Goal: Entertainment & Leisure: Consume media (video, audio)

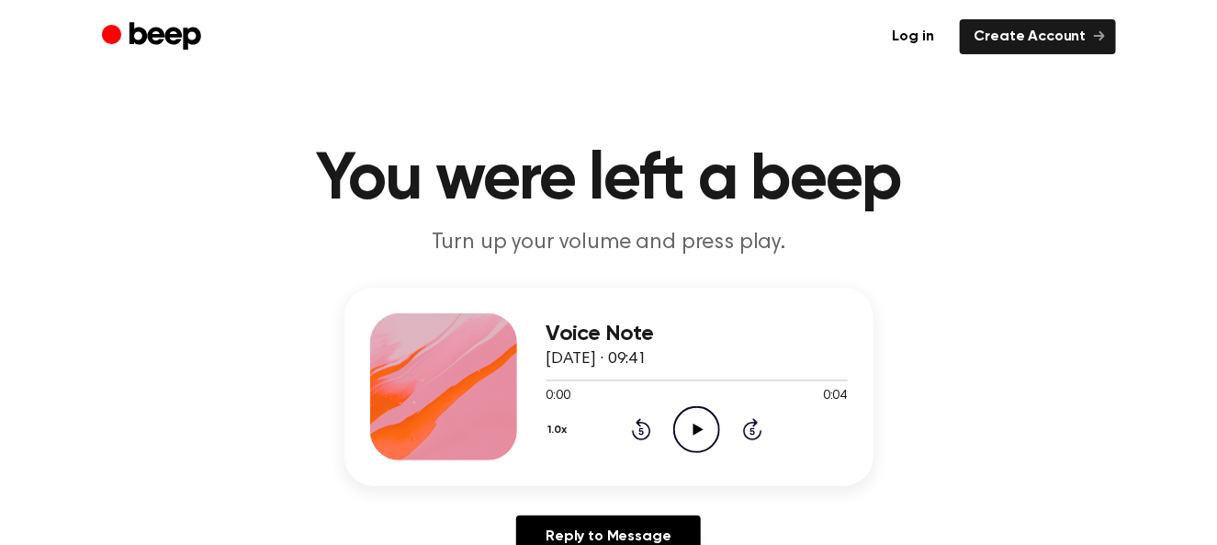
click at [689, 423] on icon "Play Audio" at bounding box center [696, 429] width 47 height 47
click at [697, 439] on icon "Play Audio" at bounding box center [696, 429] width 47 height 47
click at [711, 427] on icon "Play Audio" at bounding box center [696, 429] width 47 height 47
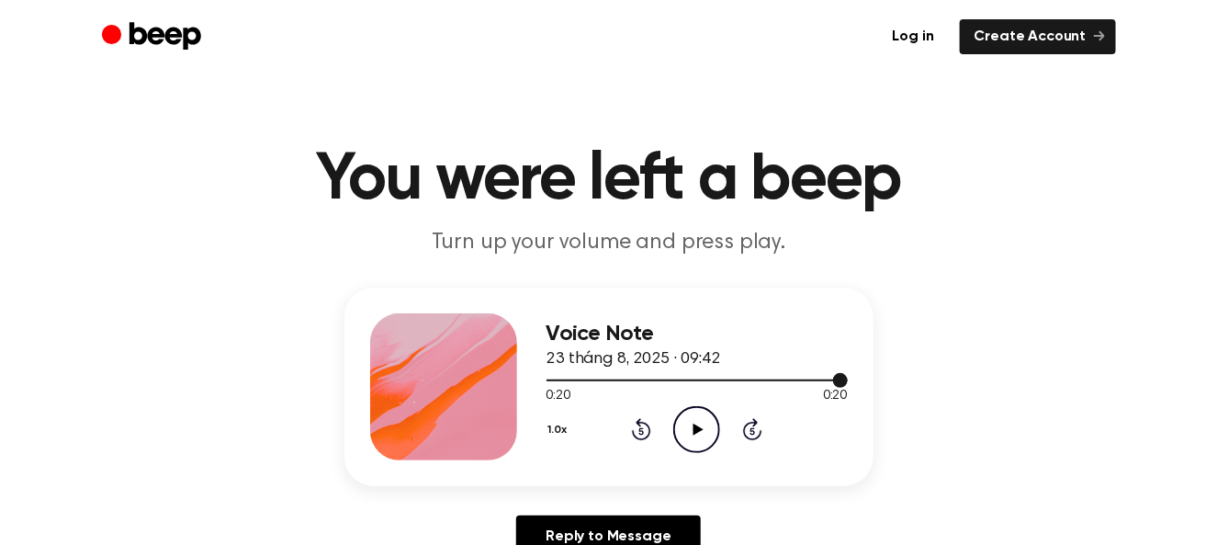
click at [551, 381] on div at bounding box center [697, 379] width 301 height 15
click at [705, 436] on icon "Play Audio" at bounding box center [696, 429] width 47 height 47
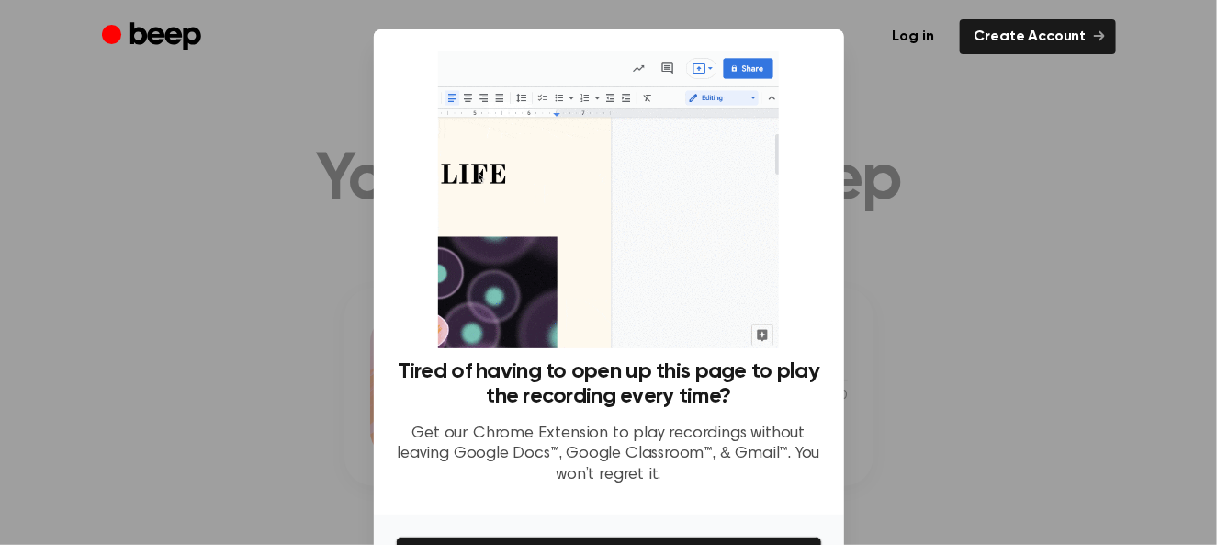
scroll to position [118, 0]
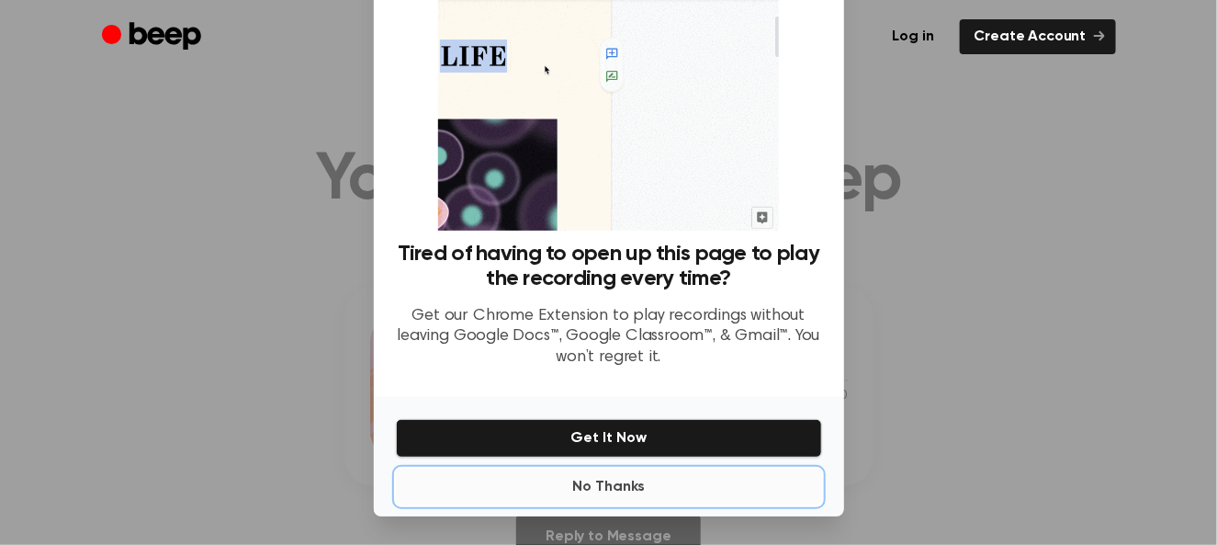
click at [617, 482] on button "No Thanks" at bounding box center [609, 486] width 426 height 37
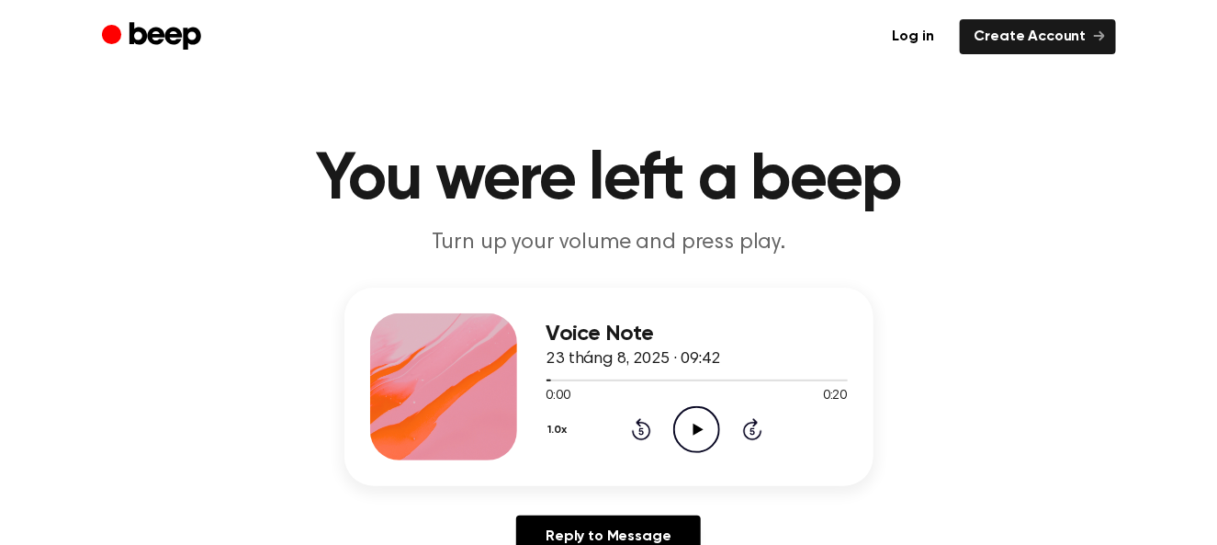
click at [674, 429] on circle at bounding box center [696, 429] width 45 height 45
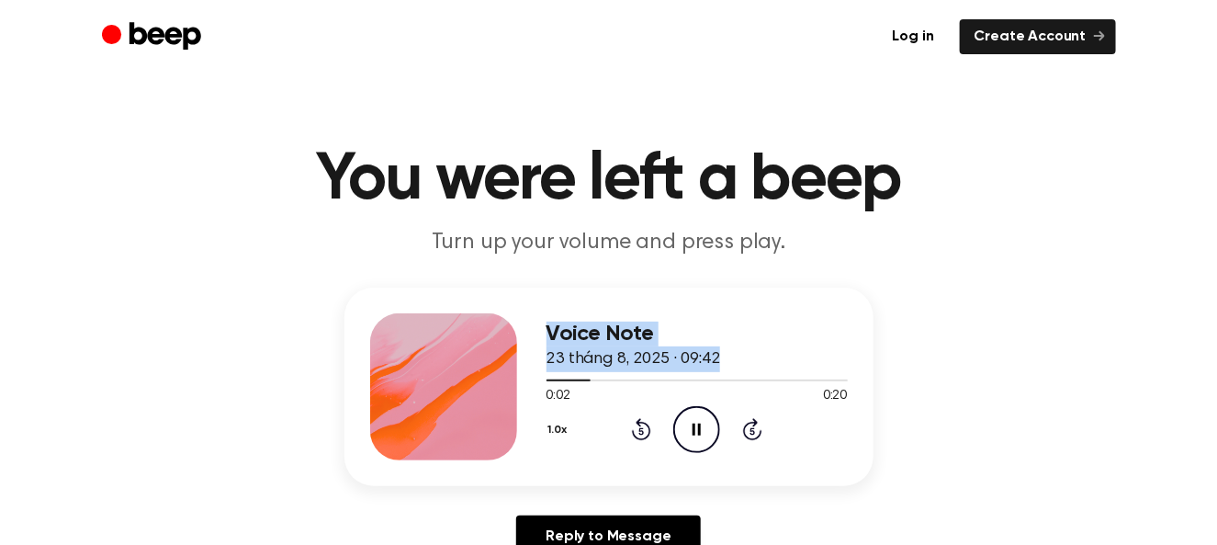
drag, startPoint x: 573, startPoint y: 378, endPoint x: 469, endPoint y: 383, distance: 103.9
click at [469, 383] on div "Voice Note 23 tháng 8, 2025 · 09:42 0:02 0:20 Your browser does not support the…" at bounding box center [608, 386] width 529 height 198
click at [556, 380] on div at bounding box center [697, 379] width 301 height 15
drag, startPoint x: 541, startPoint y: 371, endPoint x: 460, endPoint y: 374, distance: 80.9
click at [460, 374] on div "Voice Note 23 tháng 8, 2025 · 09:42 0:02 0:20 Your browser does not support the…" at bounding box center [608, 386] width 529 height 198
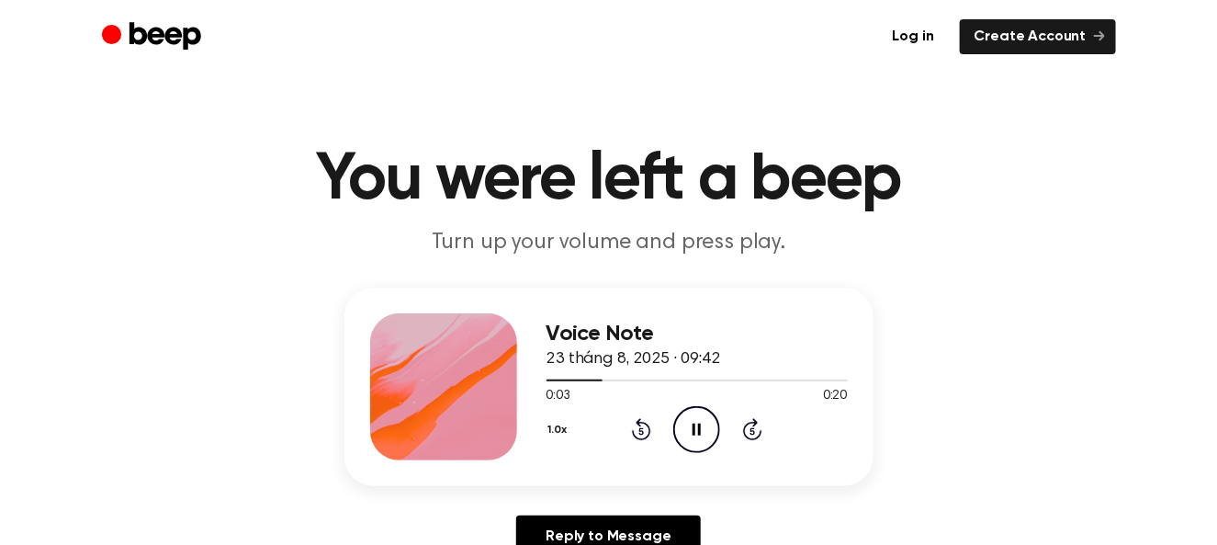
click at [637, 428] on icon "Rewind 5 seconds" at bounding box center [641, 429] width 20 height 24
click at [697, 423] on icon "Play Audio" at bounding box center [696, 429] width 47 height 47
click at [727, 377] on div at bounding box center [697, 379] width 301 height 15
click at [721, 376] on div at bounding box center [697, 379] width 301 height 15
click at [682, 379] on div at bounding box center [639, 380] width 184 height 2
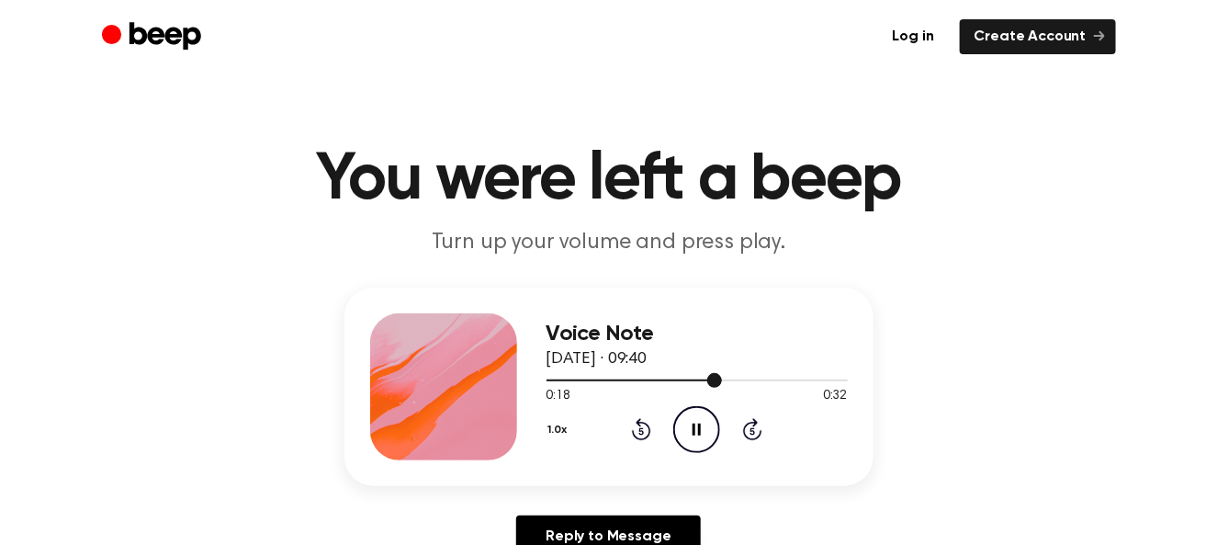
click at [619, 384] on div at bounding box center [697, 379] width 301 height 15
